Goal: Complete application form

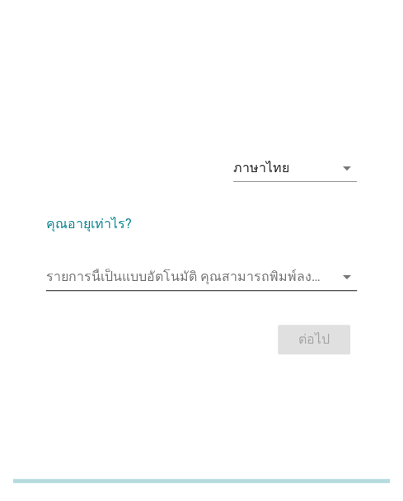
drag, startPoint x: 194, startPoint y: 279, endPoint x: 185, endPoint y: 280, distance: 9.1
click at [194, 279] on input "รายการนี้เป็นแบบอัตโนมัติ คุณสามารถพิมพ์ลงในรายการนี้" at bounding box center [190, 277] width 288 height 26
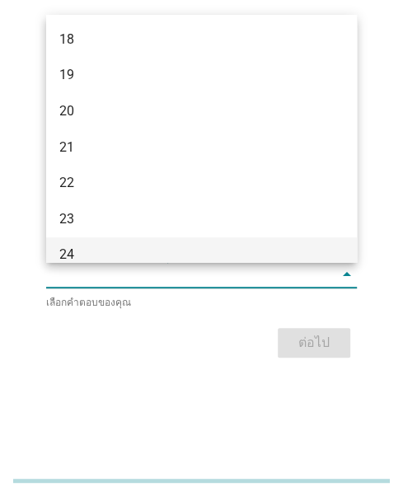
click at [102, 249] on div "24" at bounding box center [189, 255] width 260 height 20
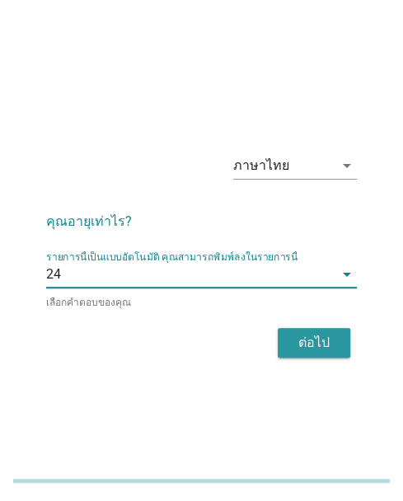
drag, startPoint x: 285, startPoint y: 335, endPoint x: 393, endPoint y: 343, distance: 108.2
click at [288, 335] on button "ต่อไป" at bounding box center [314, 343] width 72 height 30
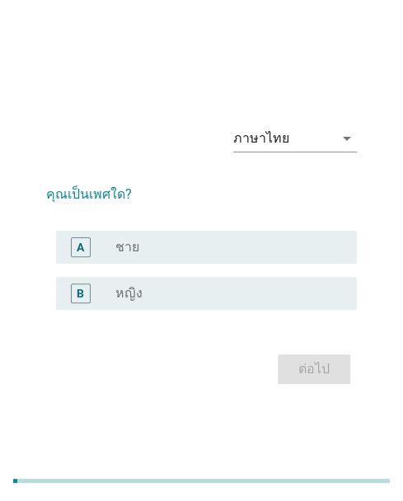
click at [223, 286] on div "radio_button_unchecked หญิง" at bounding box center [222, 293] width 215 height 16
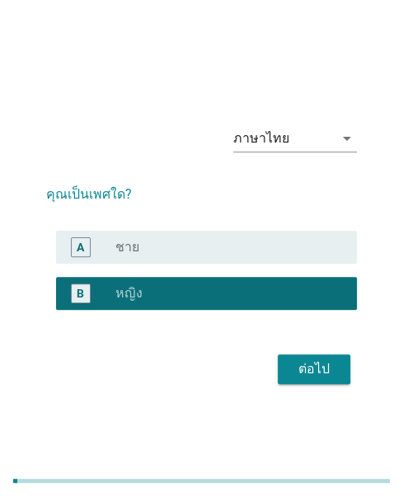
drag, startPoint x: 309, startPoint y: 339, endPoint x: 280, endPoint y: 339, distance: 28.8
click at [308, 339] on form "คุณเป็นเพศใด? A radio_button_unchecked ชาย B radio_button_checked หญิง ต่อไป" at bounding box center [201, 278] width 311 height 221
drag, startPoint x: 326, startPoint y: 372, endPoint x: 185, endPoint y: 373, distance: 141.7
click at [317, 372] on div "ต่อไป" at bounding box center [314, 369] width 46 height 20
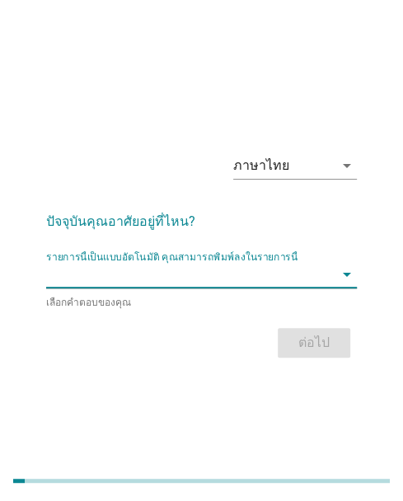
click at [110, 272] on input "รายการนี้เป็นแบบอัตโนมัติ คุณสามารถพิมพ์ลงในรายการนี้" at bounding box center [190, 274] width 288 height 26
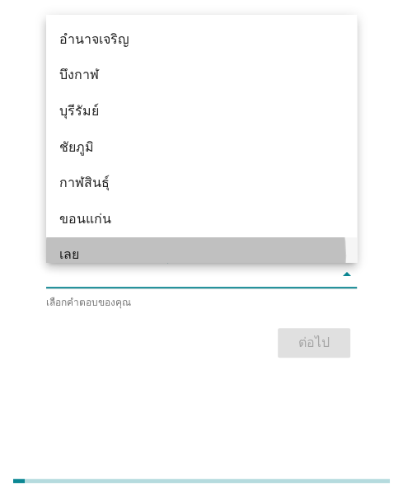
click at [77, 257] on div "เลย" at bounding box center [189, 255] width 260 height 20
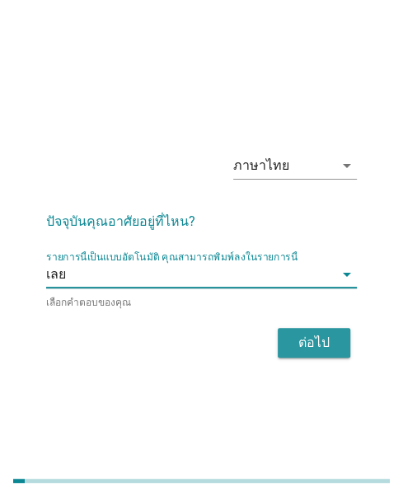
drag, startPoint x: 306, startPoint y: 339, endPoint x: 409, endPoint y: 322, distance: 104.3
click at [316, 339] on div "ต่อไป" at bounding box center [314, 343] width 46 height 20
